Goal: Information Seeking & Learning: Check status

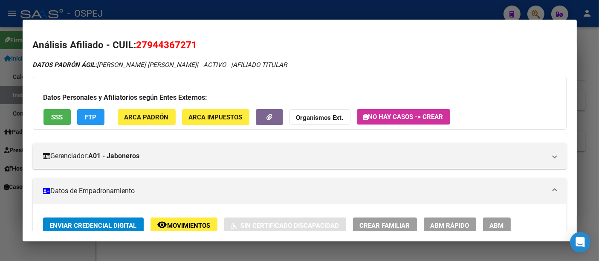
scroll to position [491, 0]
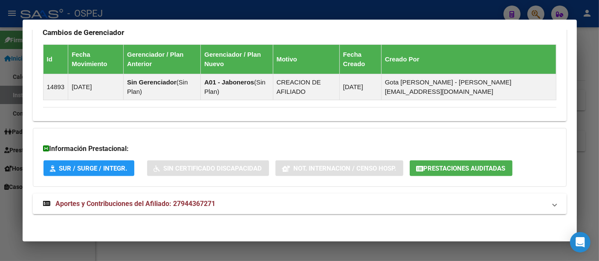
click at [219, 9] on div at bounding box center [299, 130] width 599 height 261
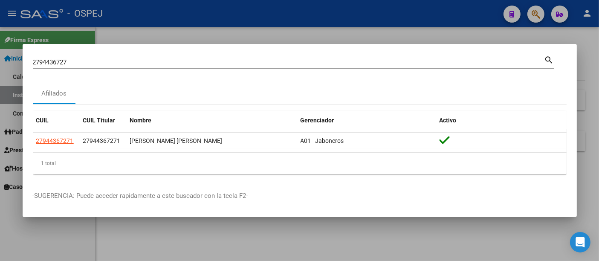
click at [150, 61] on input "2794436727" at bounding box center [289, 62] width 512 height 8
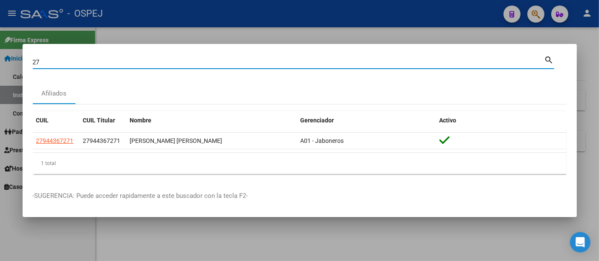
type input "2"
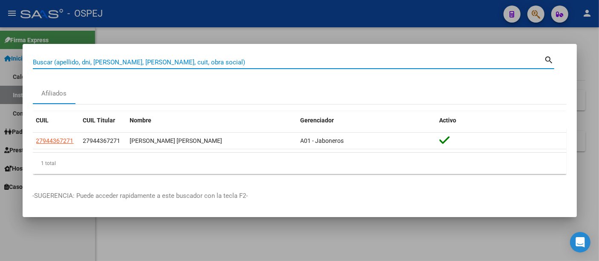
paste input "20368845060"
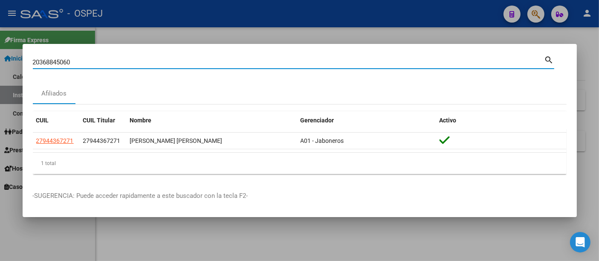
type input "20368845060"
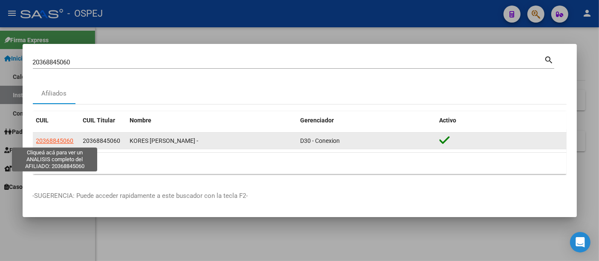
click at [64, 139] on span "20368845060" at bounding box center [55, 140] width 38 height 7
type textarea "20368845060"
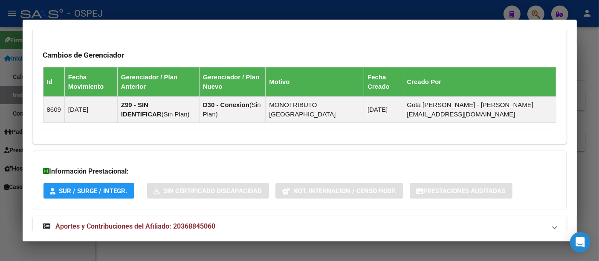
scroll to position [526, 0]
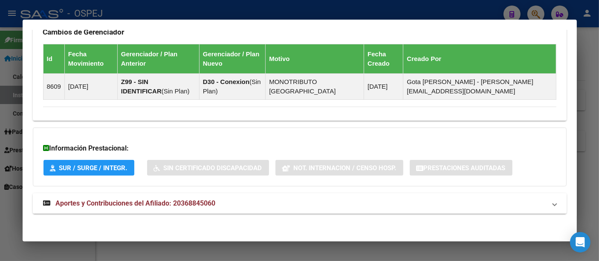
click at [208, 199] on span "Aportes y Contribuciones del Afiliado: 20368845060" at bounding box center [136, 203] width 160 height 8
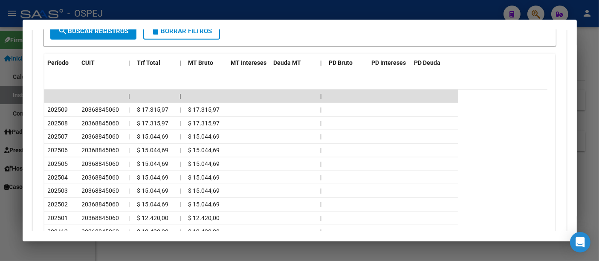
scroll to position [907, 0]
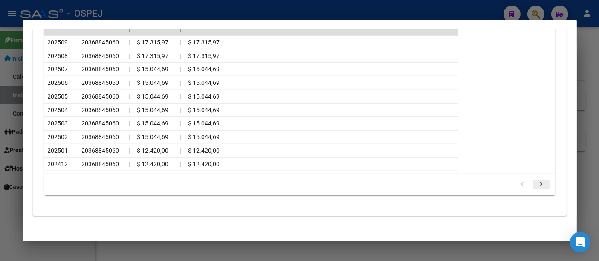
click at [536, 180] on icon "go to next page" at bounding box center [541, 185] width 11 height 10
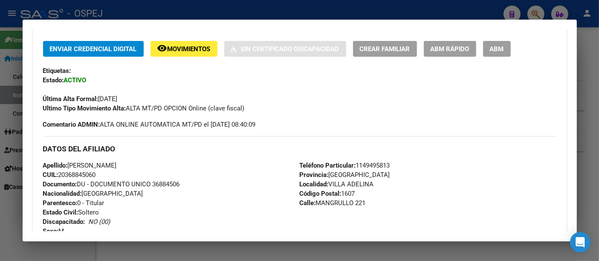
scroll to position [0, 0]
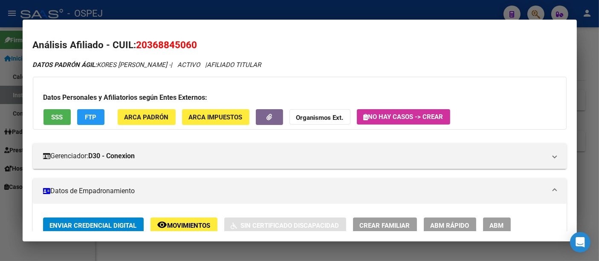
click at [305, 9] on div at bounding box center [299, 130] width 599 height 261
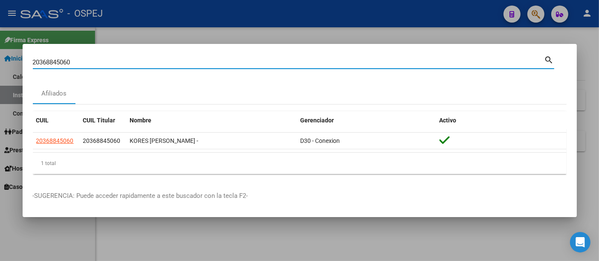
click at [183, 64] on input "20368845060" at bounding box center [289, 62] width 512 height 8
type input "2"
type input "toro"
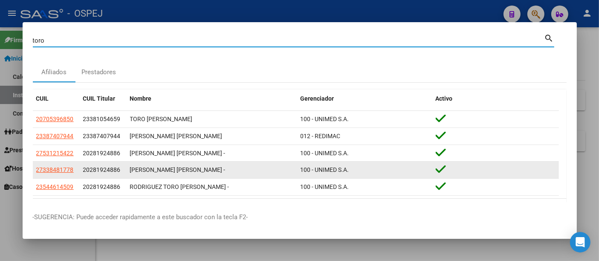
scroll to position [24, 0]
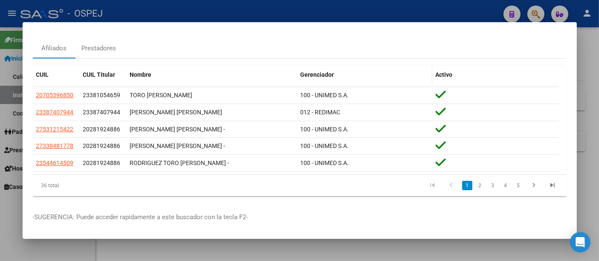
click at [328, 75] on span "Gerenciador" at bounding box center [318, 74] width 34 height 7
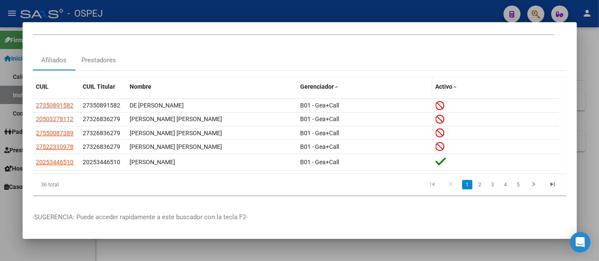
scroll to position [10, 0]
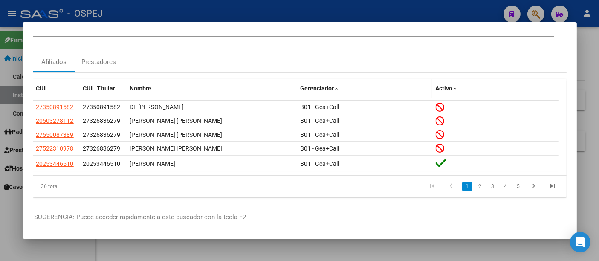
click at [325, 88] on span "Gerenciador" at bounding box center [318, 88] width 34 height 7
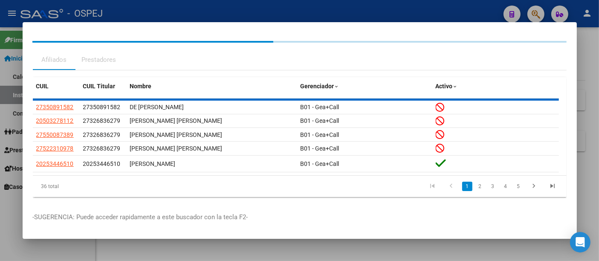
scroll to position [24, 0]
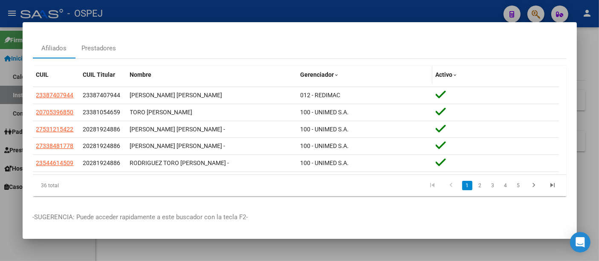
click at [324, 71] on span "Gerenciador" at bounding box center [318, 74] width 34 height 7
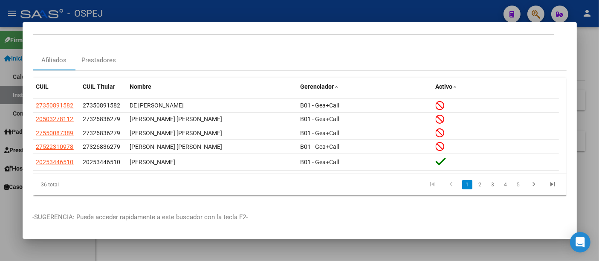
scroll to position [10, 0]
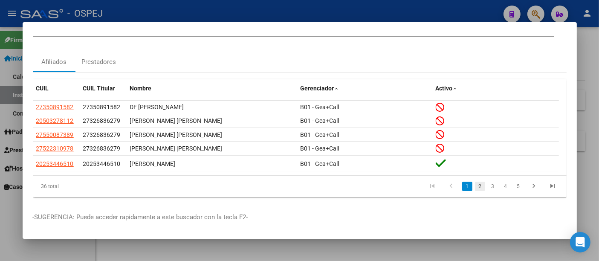
click at [475, 184] on link "2" at bounding box center [480, 186] width 10 height 9
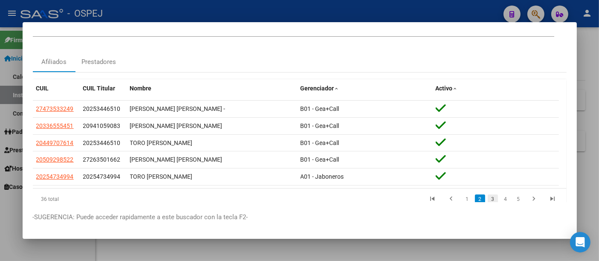
click at [488, 198] on link "3" at bounding box center [493, 199] width 10 height 9
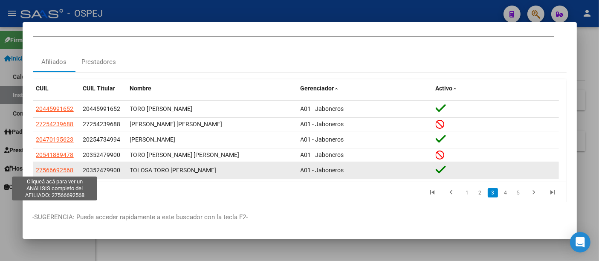
click at [46, 167] on span "27566692568" at bounding box center [55, 170] width 38 height 7
type textarea "27566692568"
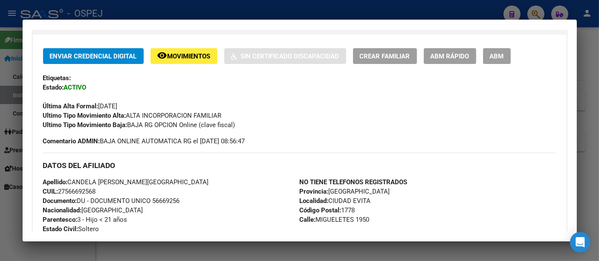
scroll to position [189, 0]
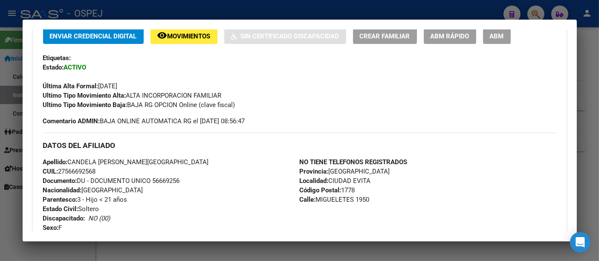
drag, startPoint x: 67, startPoint y: 171, endPoint x: 97, endPoint y: 169, distance: 30.3
click at [96, 169] on span "CUIL: 27566692568" at bounding box center [69, 172] width 53 height 8
copy span "56669256"
drag, startPoint x: 70, startPoint y: 160, endPoint x: 128, endPoint y: 163, distance: 58.9
click at [128, 163] on span "Apellido: CANDELA [PERSON_NAME][GEOGRAPHIC_DATA]" at bounding box center [126, 162] width 166 height 8
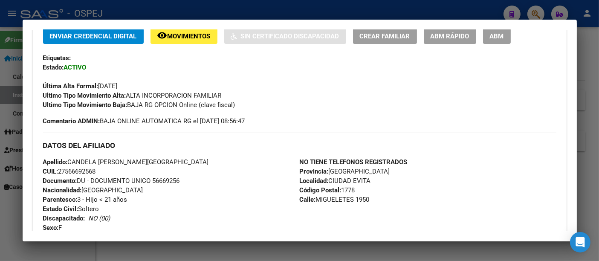
copy span "[PERSON_NAME]"
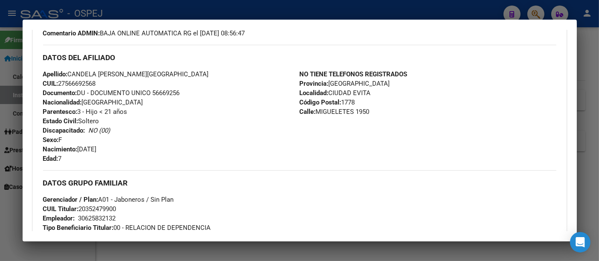
scroll to position [284, 0]
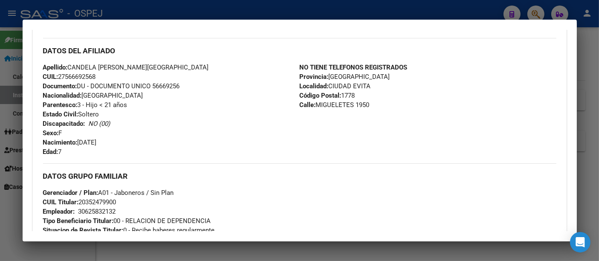
drag, startPoint x: 78, startPoint y: 141, endPoint x: 118, endPoint y: 141, distance: 40.1
click at [118, 141] on div "Apellido: CANDELA [PERSON_NAME] TORO CUIL: 27566692568 Documento: DU - DOCUMENT…" at bounding box center [171, 110] width 257 height 94
copy span "[DATE]"
click at [247, 11] on div at bounding box center [299, 130] width 599 height 261
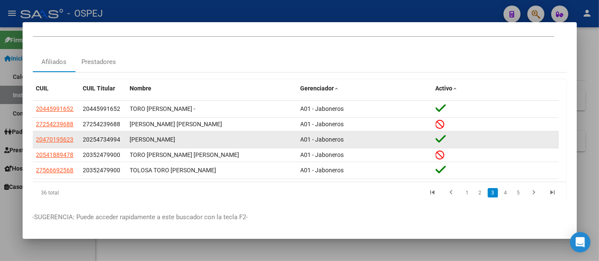
scroll to position [17, 0]
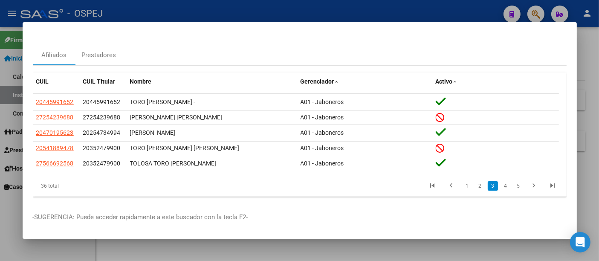
click at [419, 13] on div at bounding box center [299, 130] width 599 height 261
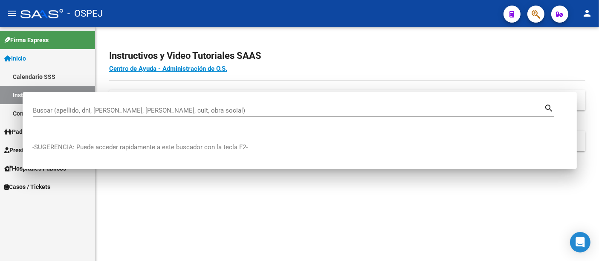
scroll to position [0, 0]
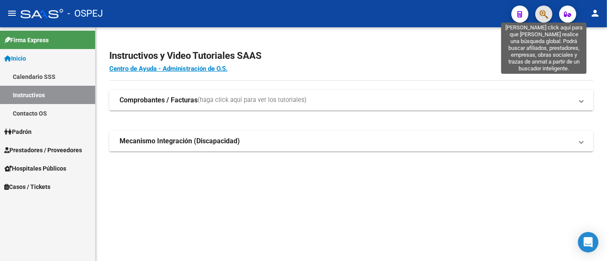
click at [540, 12] on icon "button" at bounding box center [543, 14] width 9 height 10
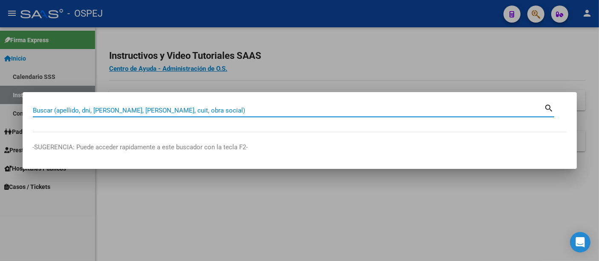
click at [181, 110] on input "Buscar (apellido, dni, [PERSON_NAME], [PERSON_NAME], cuit, obra social)" at bounding box center [289, 111] width 512 height 8
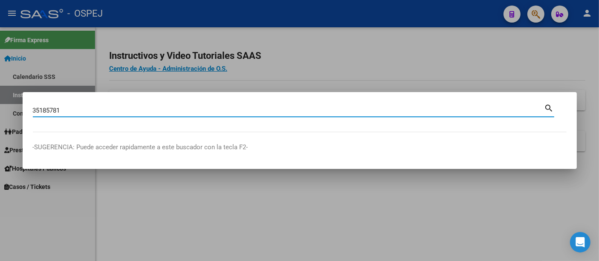
type input "35185781"
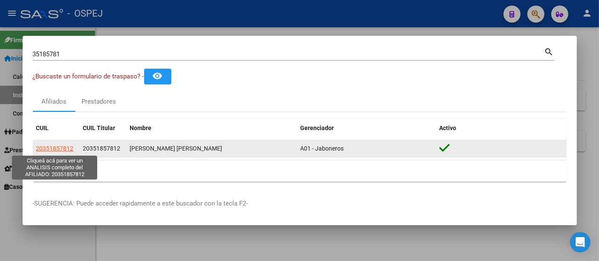
click at [64, 145] on span "20351857812" at bounding box center [55, 148] width 38 height 7
type textarea "20351857812"
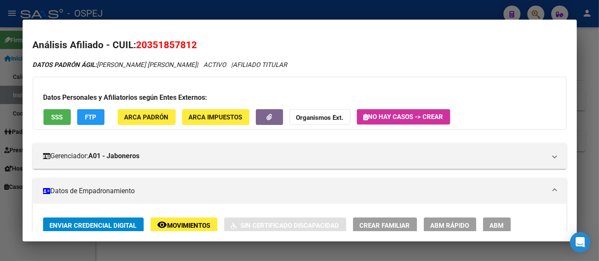
click at [301, 9] on div at bounding box center [299, 130] width 599 height 261
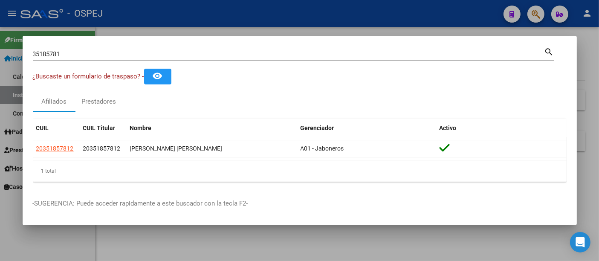
click at [171, 57] on input "35185781" at bounding box center [289, 54] width 512 height 8
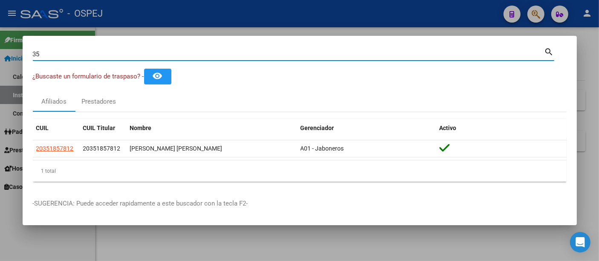
type input "3"
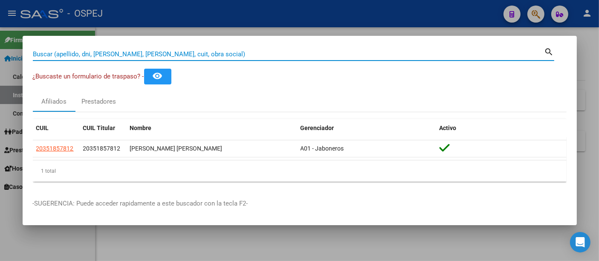
paste input "56669256"
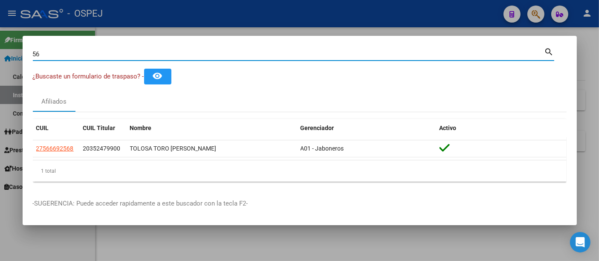
type input "5"
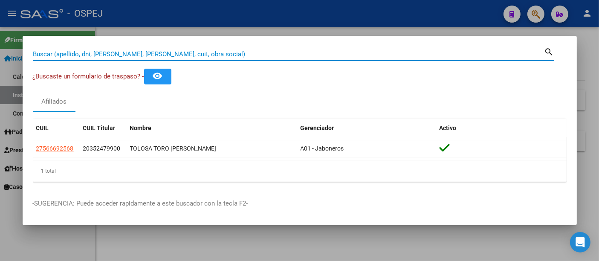
paste input "27303376173"
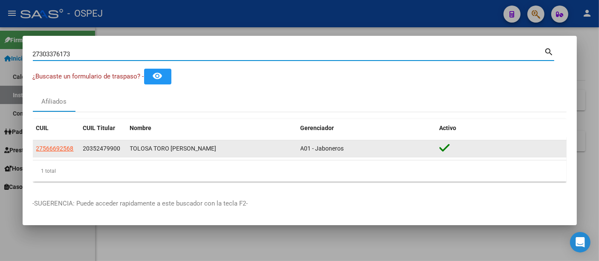
type input "27303376173"
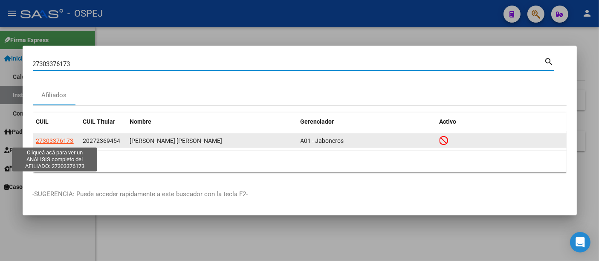
click at [57, 139] on span "27303376173" at bounding box center [55, 140] width 38 height 7
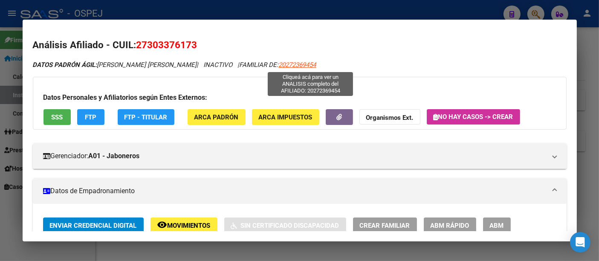
click at [307, 64] on span "20272369454" at bounding box center [298, 65] width 38 height 8
type textarea "20272369454"
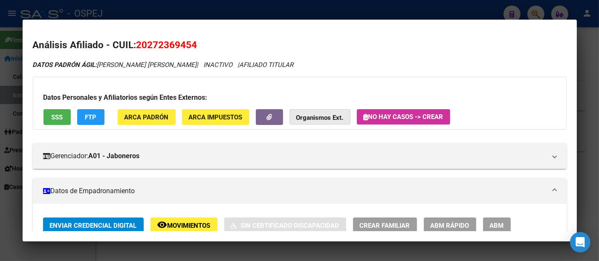
click at [323, 115] on strong "Organismos Ext." at bounding box center [319, 118] width 47 height 8
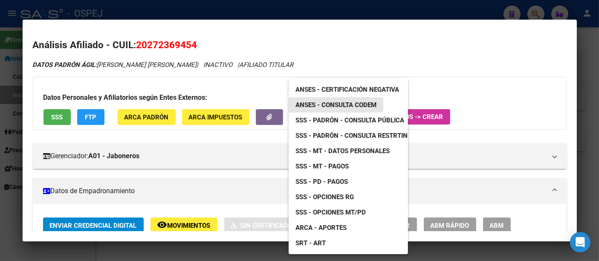
click at [331, 101] on span "ANSES - Consulta CODEM" at bounding box center [336, 105] width 81 height 8
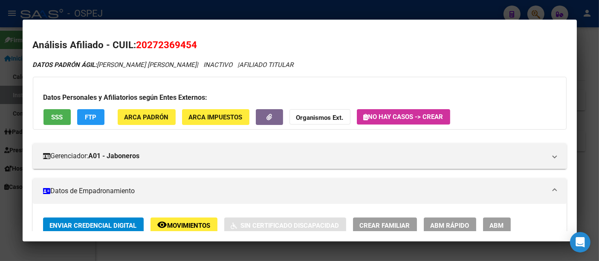
click at [58, 114] on span "SSS" at bounding box center [57, 117] width 12 height 8
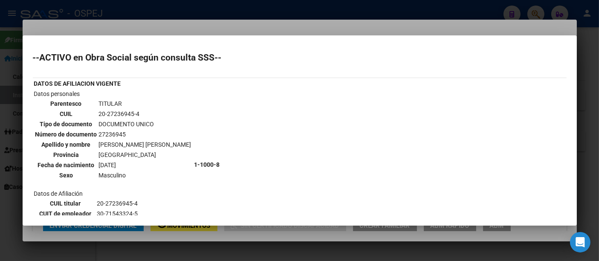
drag, startPoint x: 97, startPoint y: 110, endPoint x: 148, endPoint y: 111, distance: 50.8
click at [148, 111] on td "20-27236945-4" at bounding box center [145, 113] width 93 height 9
copy td "20-27236945-4"
click at [225, 26] on div at bounding box center [299, 130] width 599 height 261
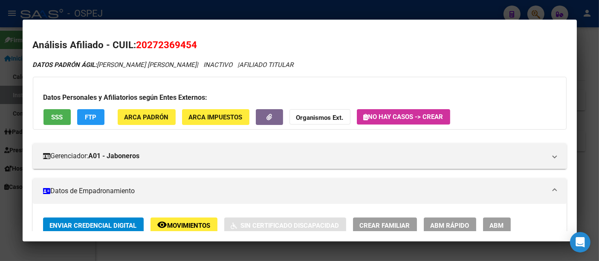
click at [238, 3] on div at bounding box center [299, 130] width 599 height 261
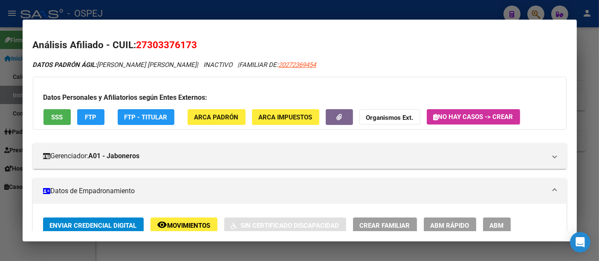
click at [222, 9] on div at bounding box center [299, 130] width 599 height 261
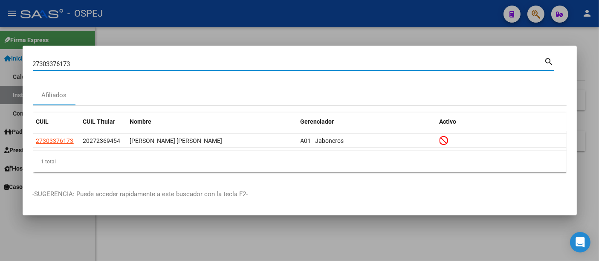
click at [156, 63] on input "27303376173" at bounding box center [289, 64] width 512 height 8
type input "2"
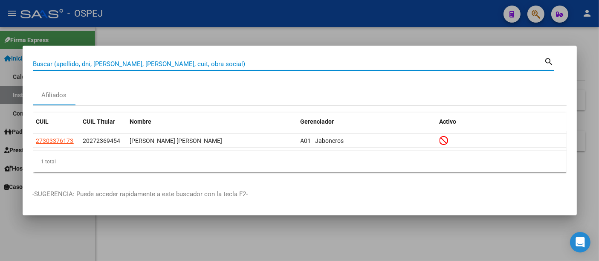
paste input "32536432"
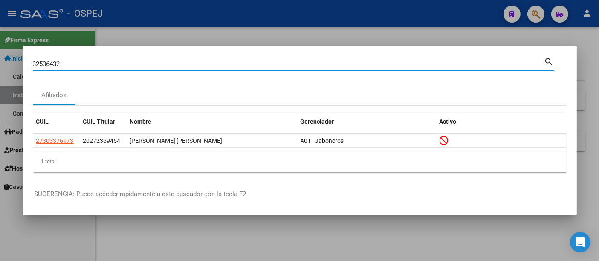
type input "32536432"
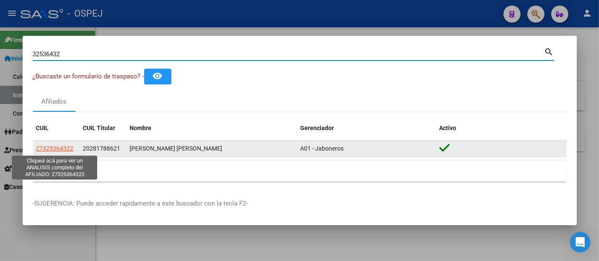
click at [49, 148] on span "27325364322" at bounding box center [55, 148] width 38 height 7
type textarea "27325364322"
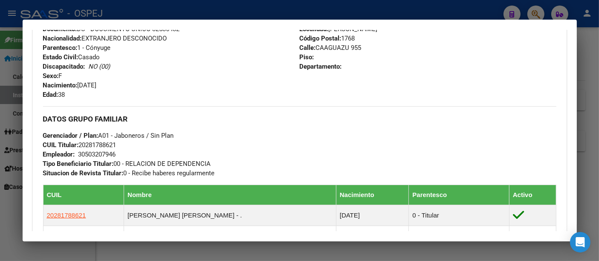
scroll to position [331, 0]
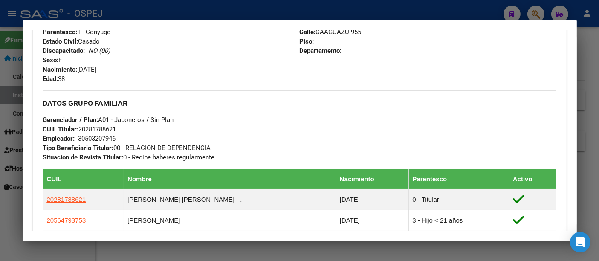
click at [99, 138] on div "30503207946" at bounding box center [97, 138] width 38 height 9
click at [248, 9] on div at bounding box center [299, 130] width 599 height 261
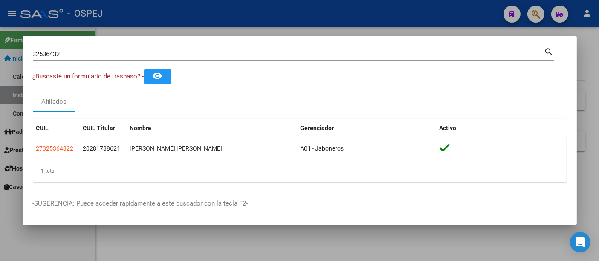
click at [244, 14] on div at bounding box center [299, 130] width 599 height 261
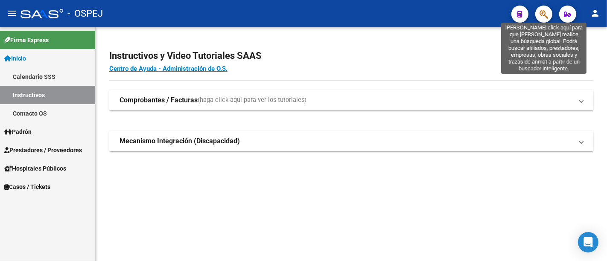
click at [543, 13] on icon "button" at bounding box center [543, 14] width 9 height 10
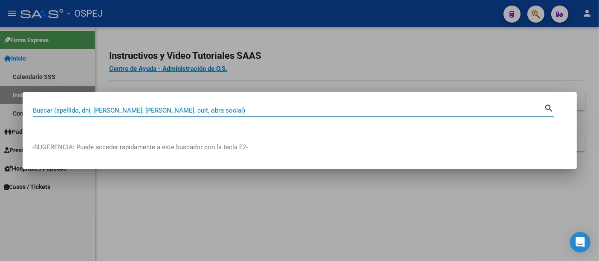
paste input "56669256"
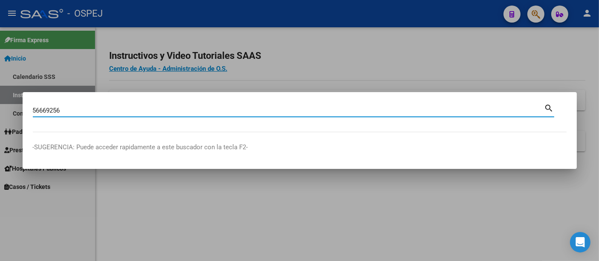
type input "56669256"
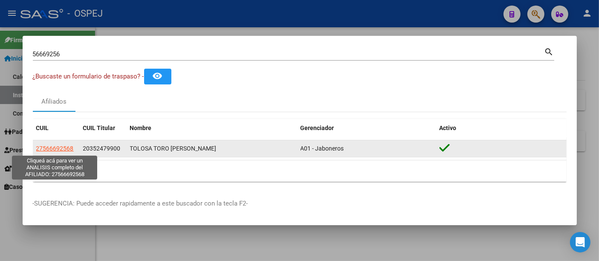
click at [56, 149] on span "27566692568" at bounding box center [55, 148] width 38 height 7
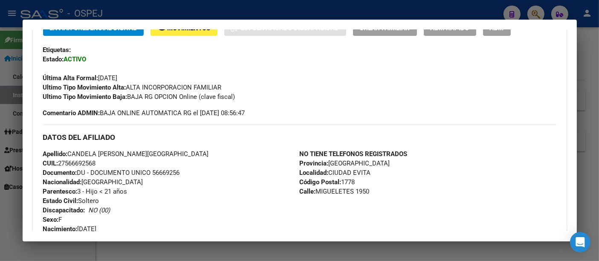
scroll to position [237, 0]
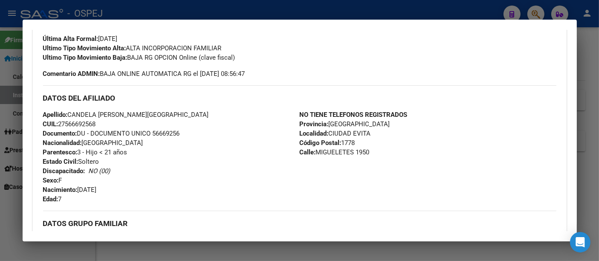
click at [75, 124] on span "CUIL: 27566692568" at bounding box center [69, 124] width 53 height 8
click at [76, 122] on span "CUIL: 27566692568" at bounding box center [69, 124] width 53 height 8
copy span "27566692568"
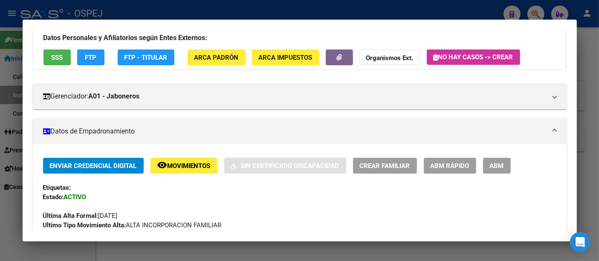
scroll to position [0, 0]
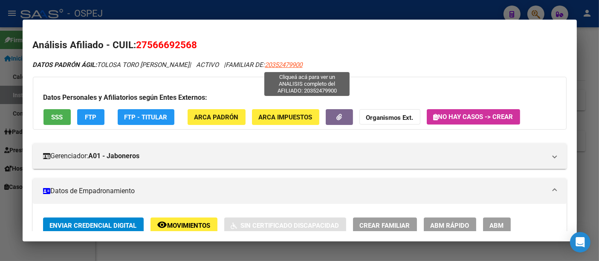
click at [303, 64] on span "20352479900" at bounding box center [284, 65] width 38 height 8
type textarea "20352479900"
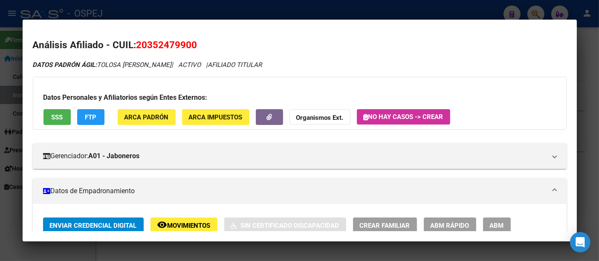
click at [185, 10] on div at bounding box center [299, 130] width 599 height 261
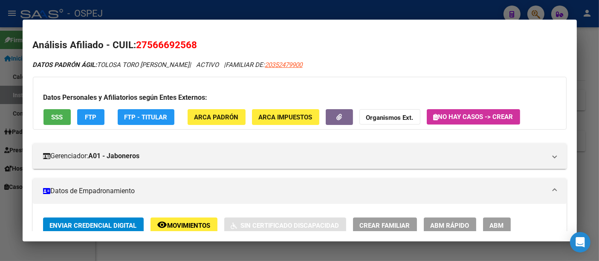
click at [173, 6] on div at bounding box center [299, 130] width 599 height 261
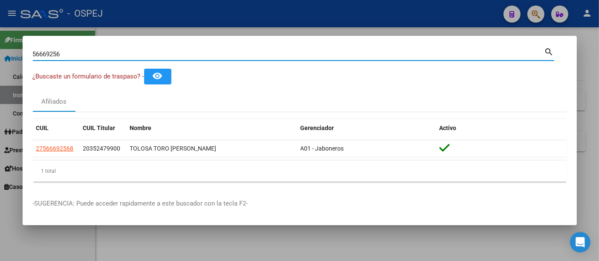
click at [145, 50] on input "56669256" at bounding box center [289, 54] width 512 height 8
type input "5"
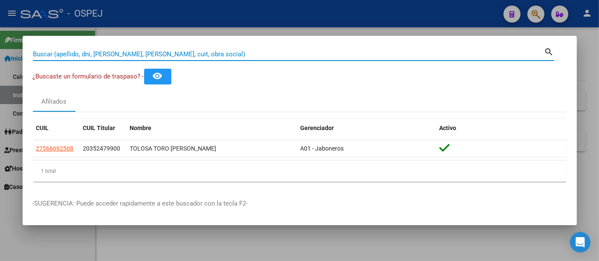
paste input "32536432"
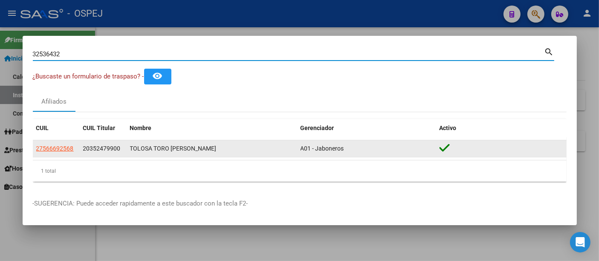
type input "32536432"
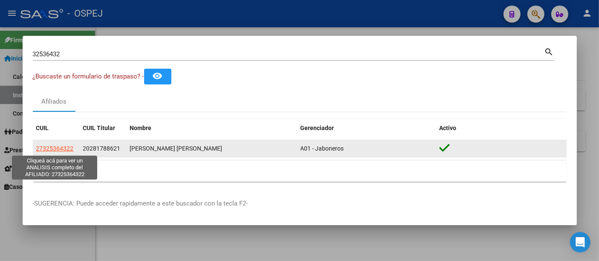
click at [53, 148] on span "27325364322" at bounding box center [55, 148] width 38 height 7
type textarea "27325364322"
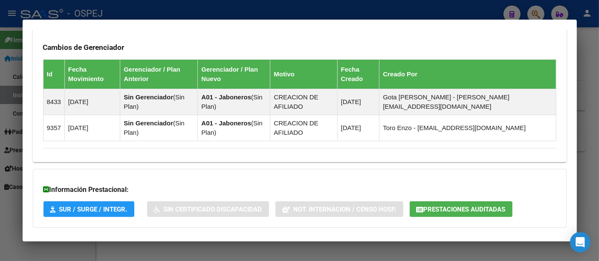
scroll to position [647, 0]
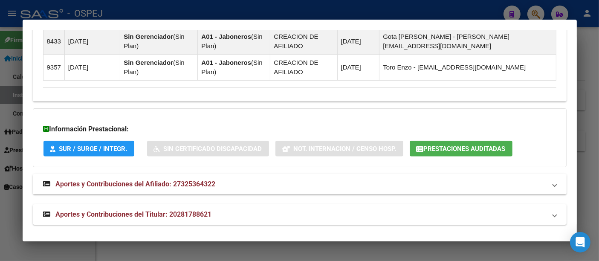
click at [471, 148] on span "Prestaciones Auditadas" at bounding box center [465, 149] width 82 height 8
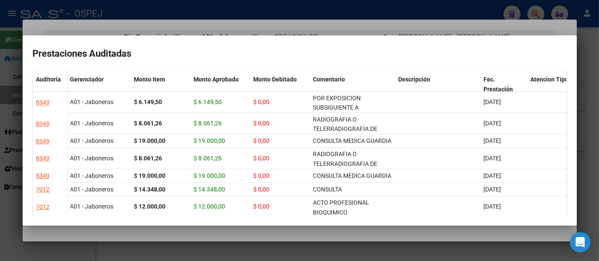
click at [235, 11] on div at bounding box center [299, 130] width 599 height 261
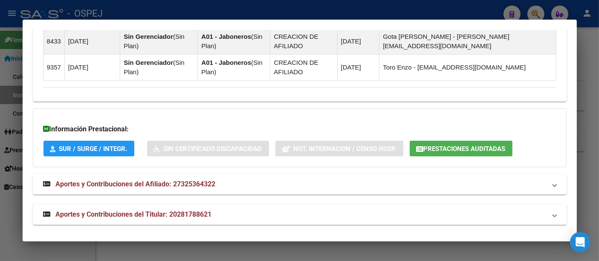
click at [195, 9] on div at bounding box center [299, 130] width 599 height 261
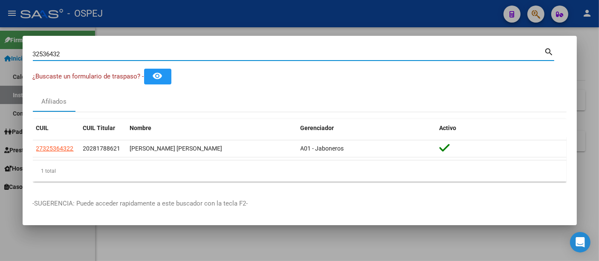
click at [148, 56] on input "32536432" at bounding box center [289, 54] width 512 height 8
type input "3"
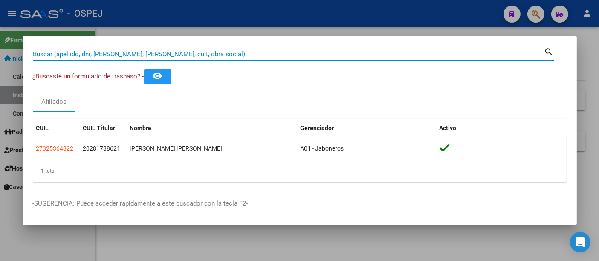
paste input "23 22154796"
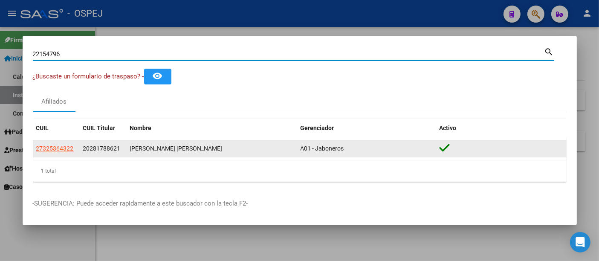
type input "22154796"
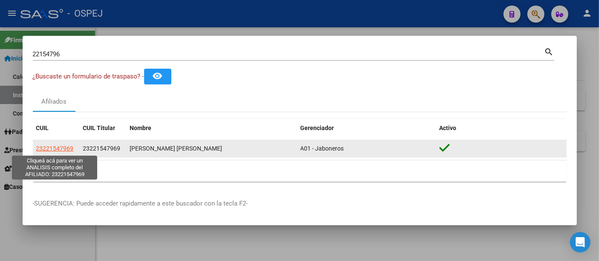
click at [55, 148] on span "23221547969" at bounding box center [55, 148] width 38 height 7
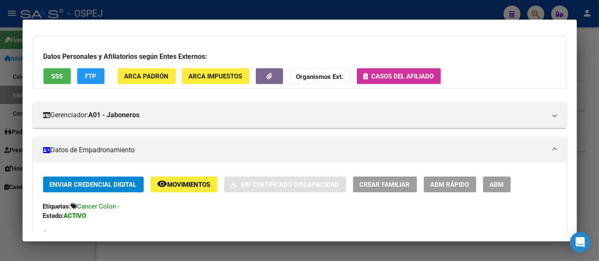
scroll to position [331, 0]
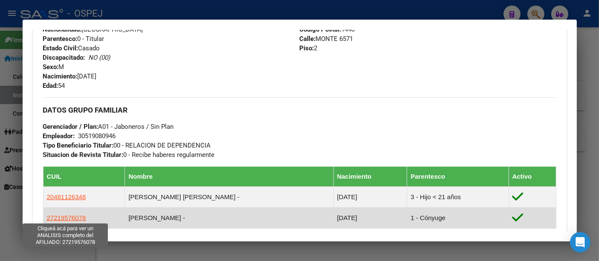
click at [72, 217] on span "27219576078" at bounding box center [66, 217] width 39 height 7
type textarea "27219576078"
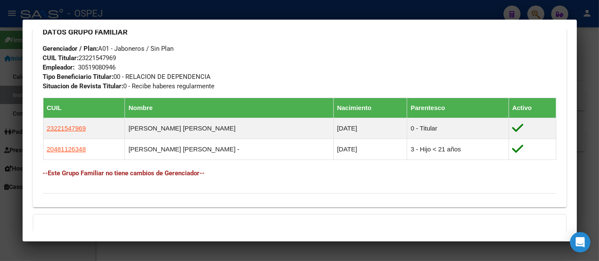
scroll to position [516, 0]
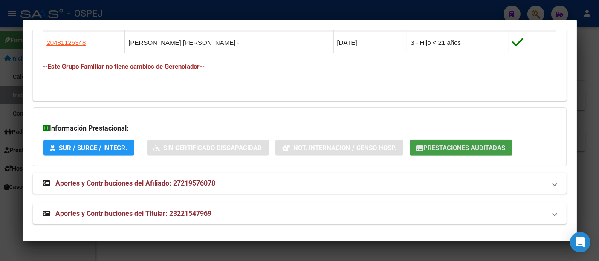
click at [444, 145] on span "Prestaciones Auditadas" at bounding box center [465, 148] width 82 height 8
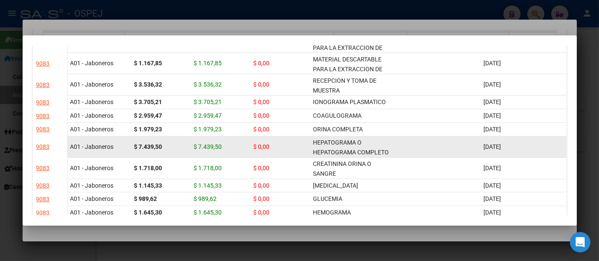
scroll to position [0, 0]
